Goal: Transaction & Acquisition: Purchase product/service

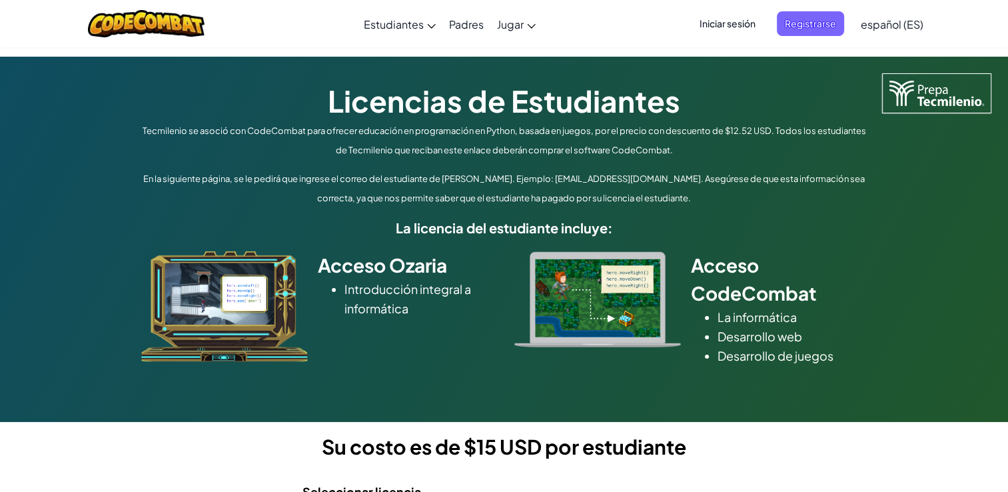
drag, startPoint x: 0, startPoint y: 0, endPoint x: 697, endPoint y: 239, distance: 736.3
click at [697, 239] on div "Acceso Ozaria Introducción integral a informática Acceso CodeCombat La informát…" at bounding box center [504, 306] width 753 height 137
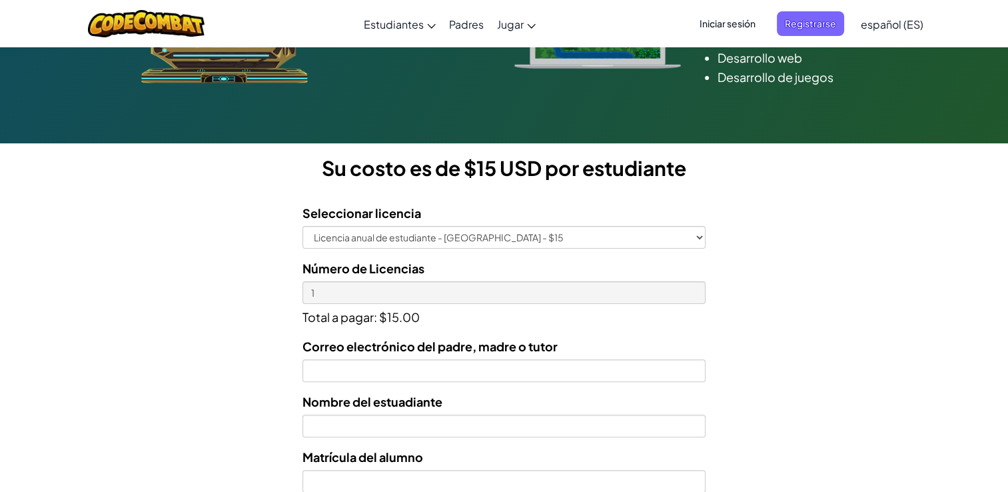
scroll to position [281, 0]
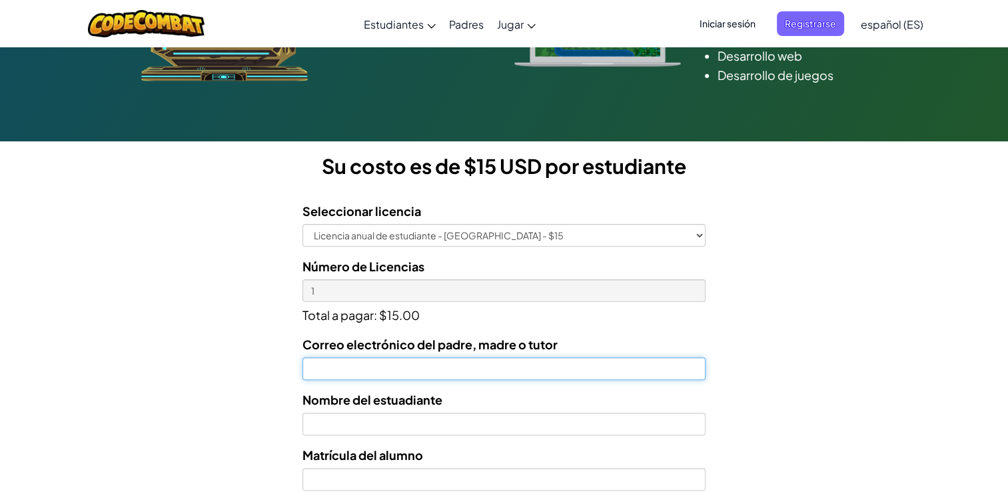
click at [389, 375] on input "Correo electrónico del padre, madre o tutor" at bounding box center [504, 368] width 403 height 23
type input "gio_dor@hotmail.com"
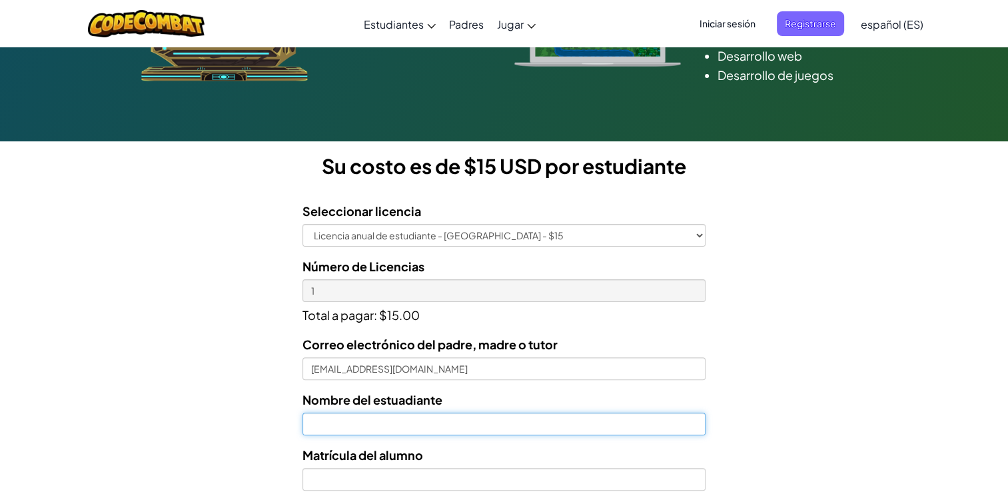
type input "Sofia López Salvador"
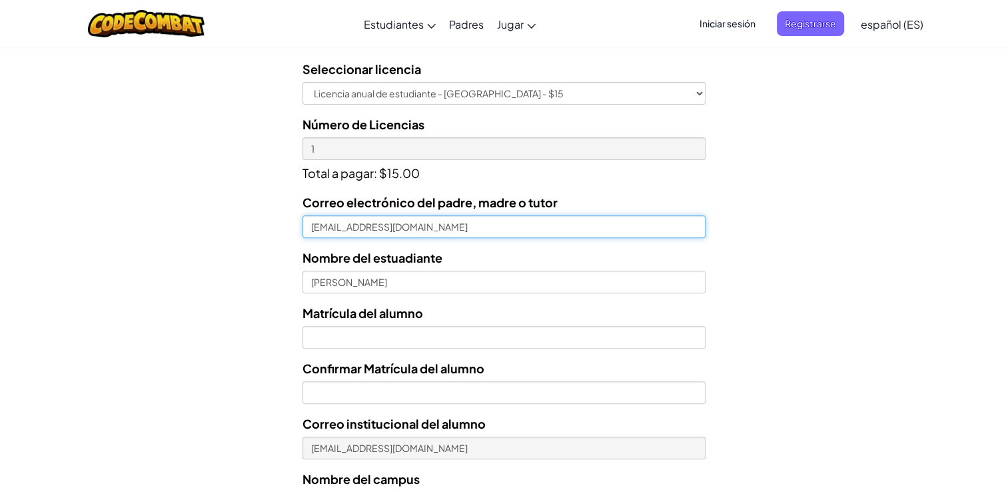
scroll to position [433, 0]
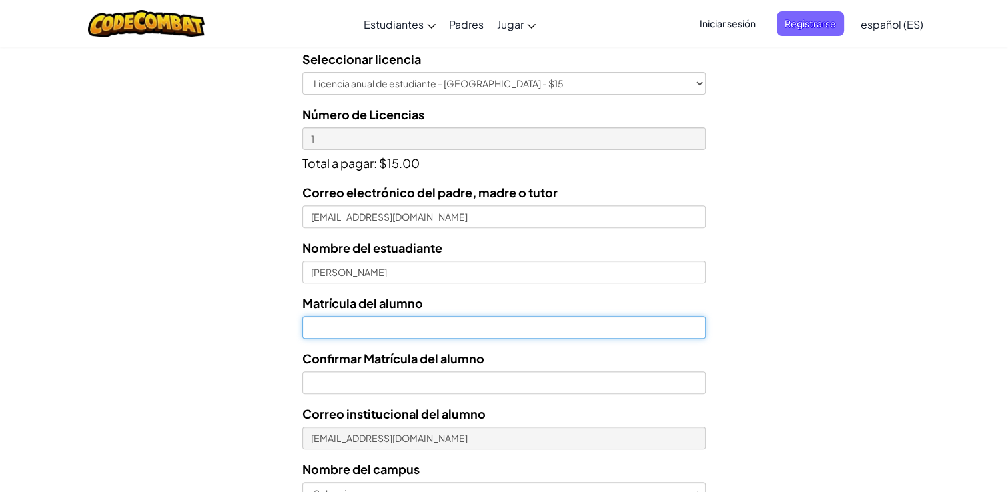
click at [487, 329] on input "Nombre del estuadiante" at bounding box center [504, 327] width 403 height 23
click at [487, 329] on input "0712570" at bounding box center [504, 327] width 403 height 23
type input "07125780"
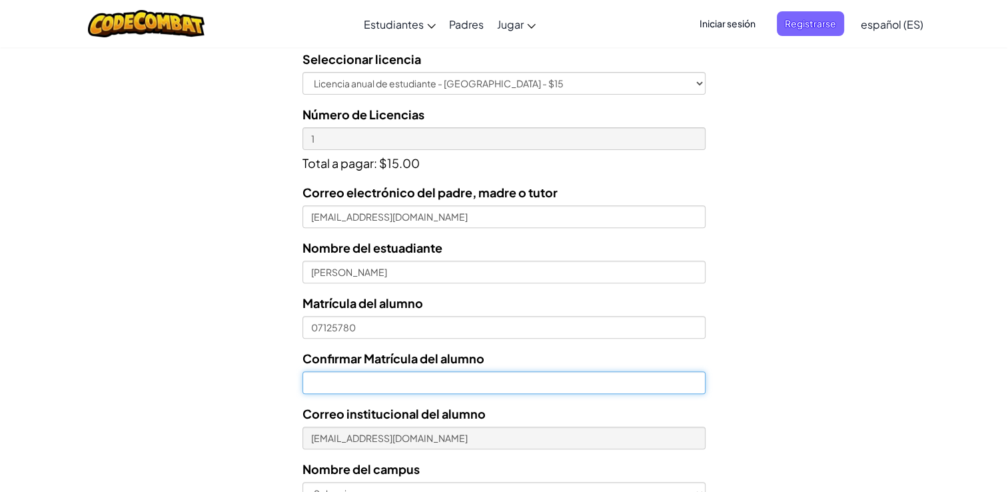
click at [405, 380] on input "Confirmar Matrícula del alumno" at bounding box center [504, 382] width 403 height 23
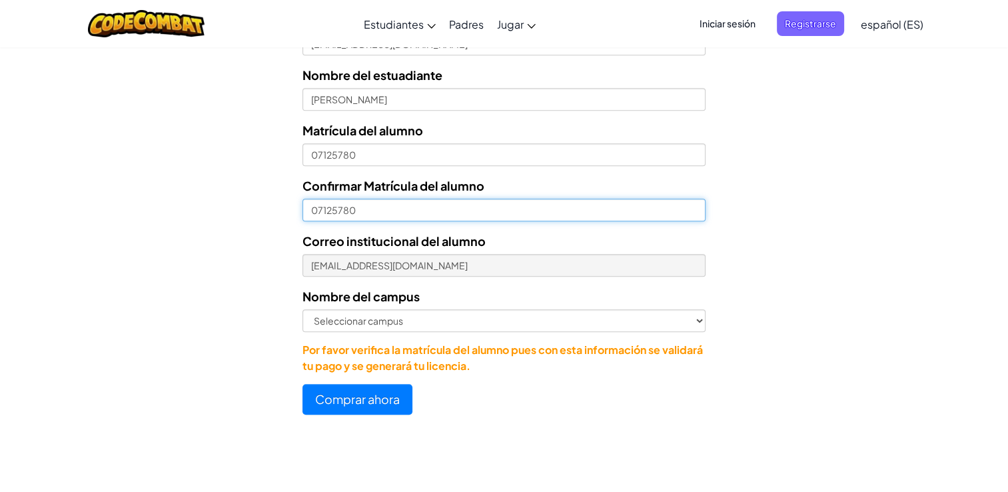
scroll to position [647, 0]
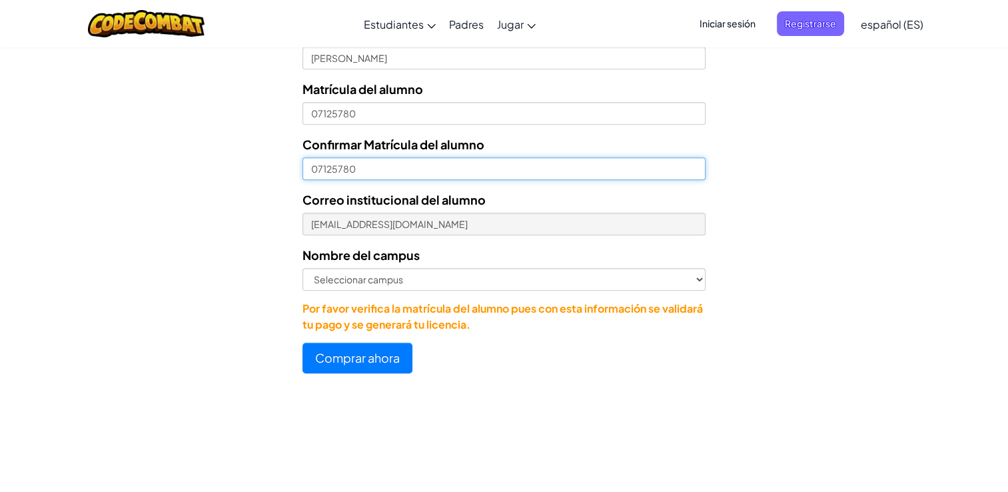
type input "07125780"
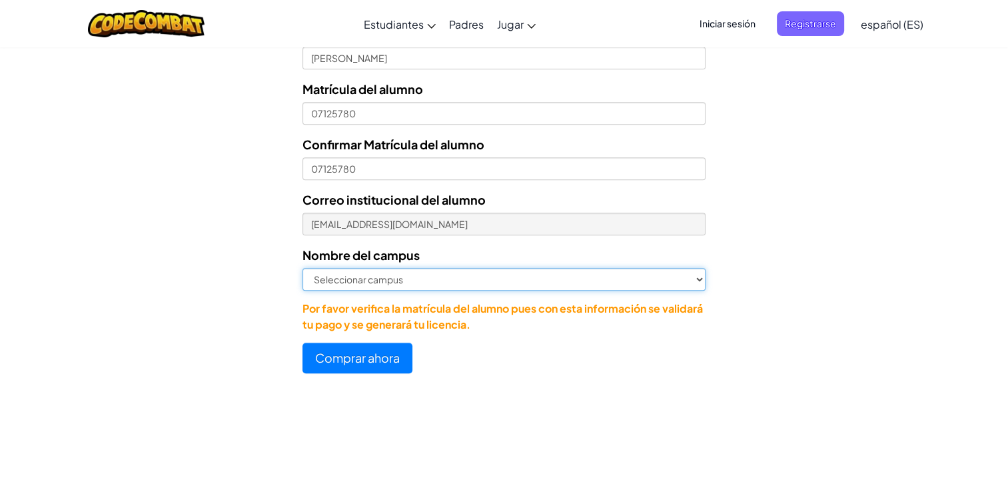
click at [592, 281] on select "Seleccionar campus Cancún Central Chihuahua Ciudad Juárez Ciudad Obregón Cuauti…" at bounding box center [504, 279] width 403 height 23
select select "Toluca"
click at [303, 268] on select "Seleccionar campus Cancún Central Chihuahua Ciudad Juárez Ciudad Obregón Cuauti…" at bounding box center [504, 279] width 403 height 23
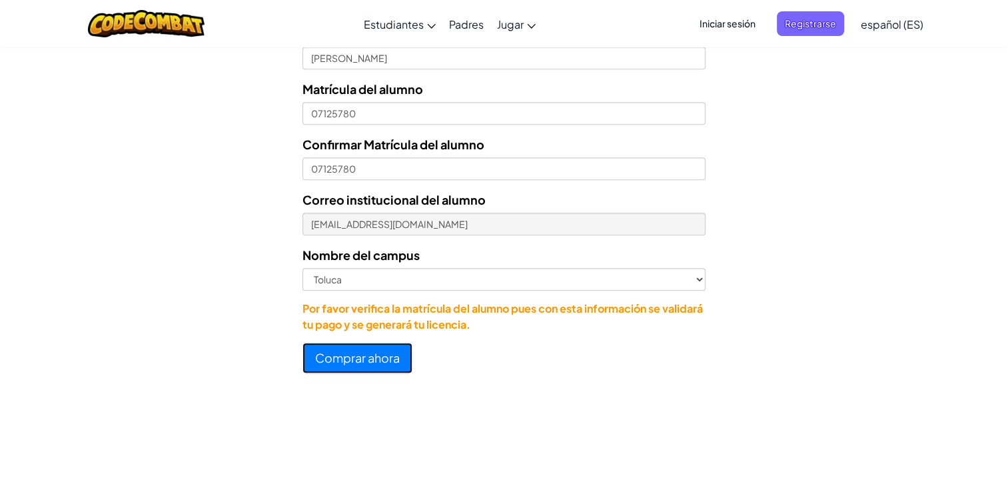
click at [363, 367] on button "Comprar ahora" at bounding box center [358, 358] width 110 height 31
